Goal: Information Seeking & Learning: Learn about a topic

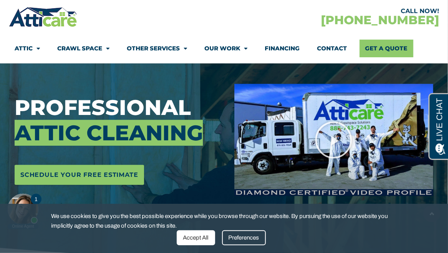
scroll to position [92, 0]
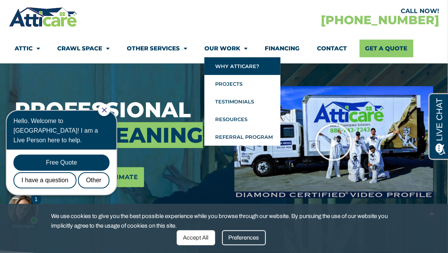
click at [243, 63] on link "Why Atticare?" at bounding box center [242, 66] width 76 height 18
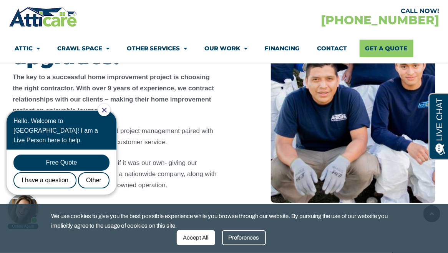
scroll to position [252, 0]
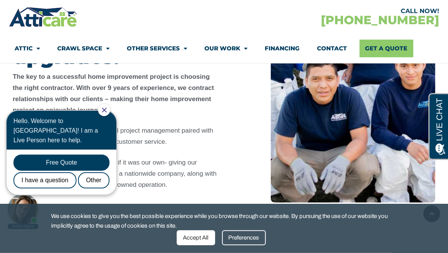
click at [107, 109] on icon "Close Chat" at bounding box center [104, 109] width 5 height 5
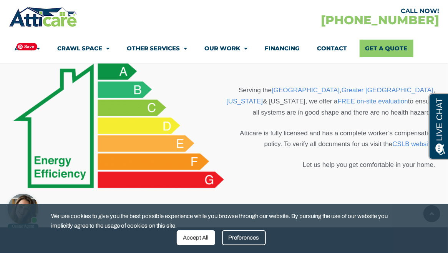
scroll to position [593, 0]
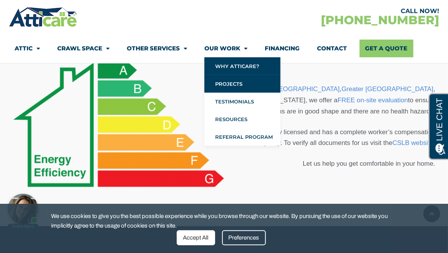
click at [232, 81] on link "Projects" at bounding box center [242, 84] width 76 height 18
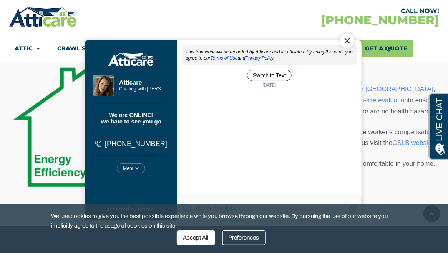
scroll to position [0, 0]
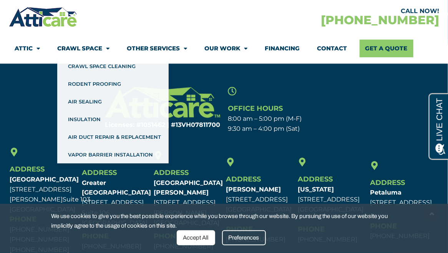
scroll to position [365, 0]
